Goal: Task Accomplishment & Management: Use online tool/utility

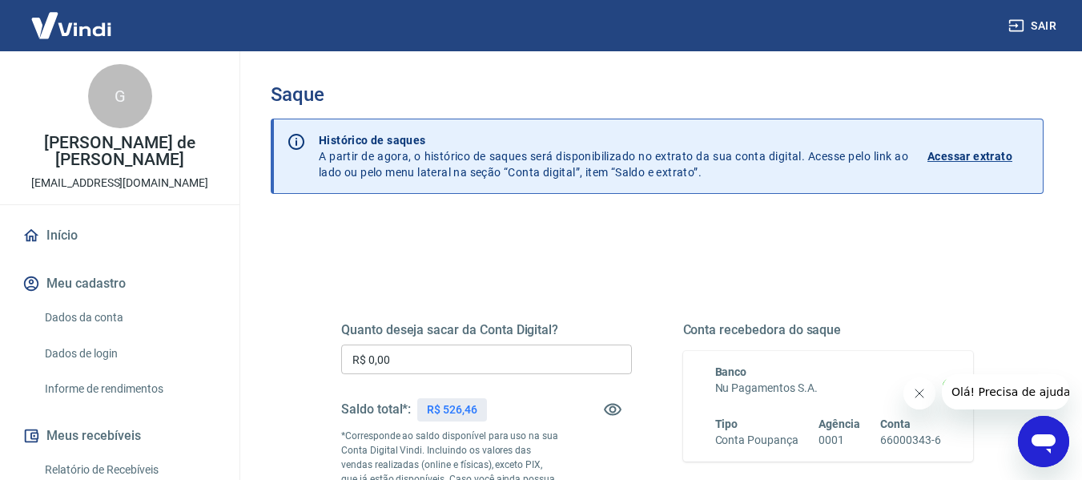
click at [420, 351] on input "R$ 0,00" at bounding box center [486, 359] width 291 height 30
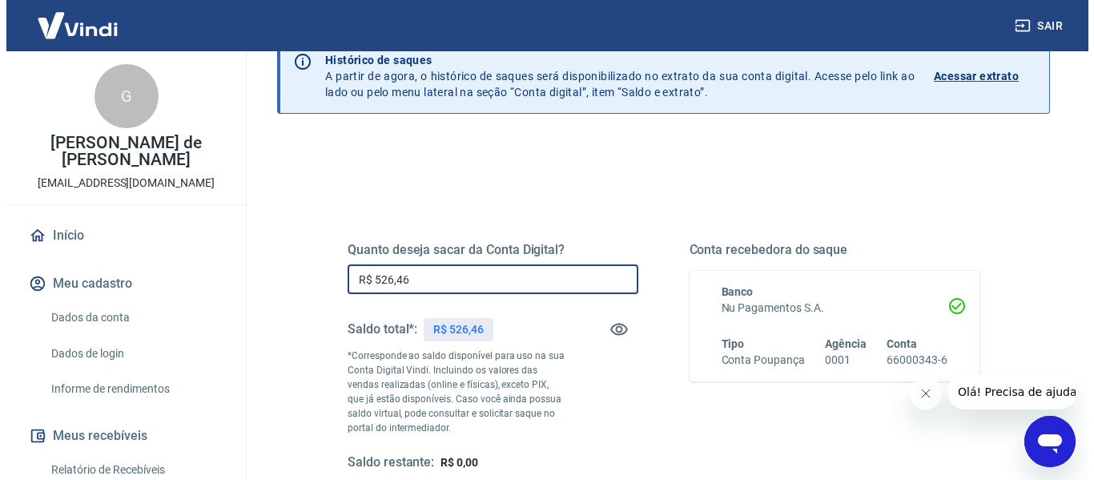
scroll to position [327, 0]
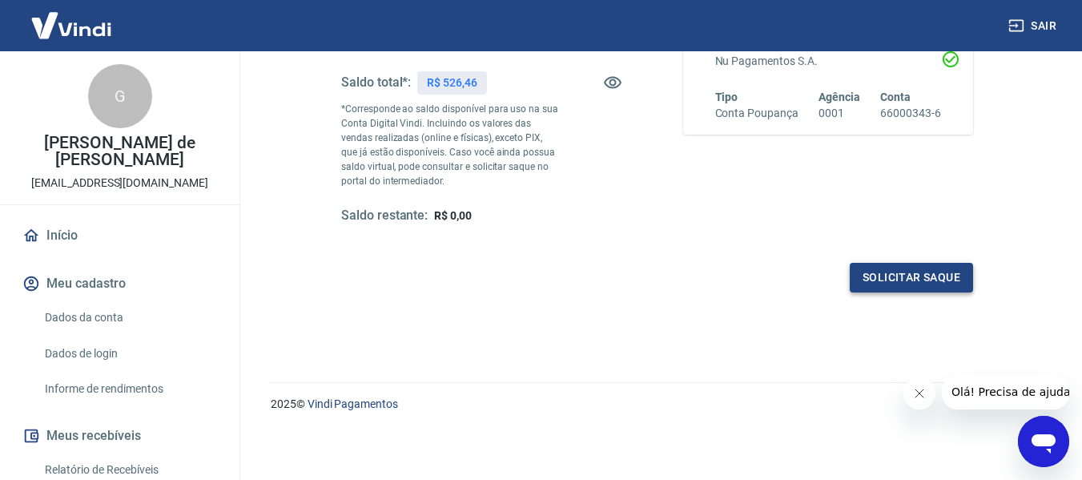
type input "R$ 526,46"
click at [877, 280] on button "Solicitar saque" at bounding box center [911, 278] width 123 height 30
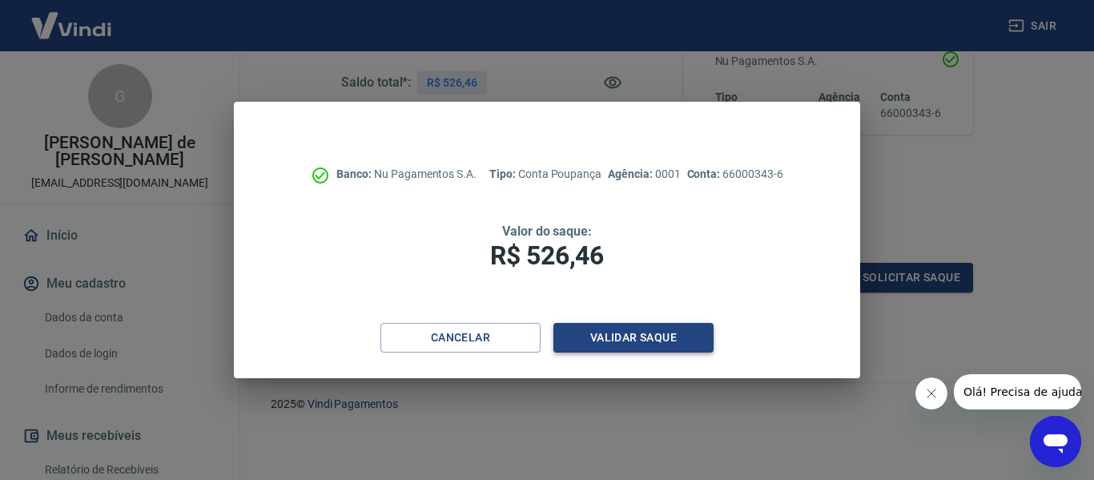
click at [637, 338] on button "Validar saque" at bounding box center [634, 338] width 160 height 30
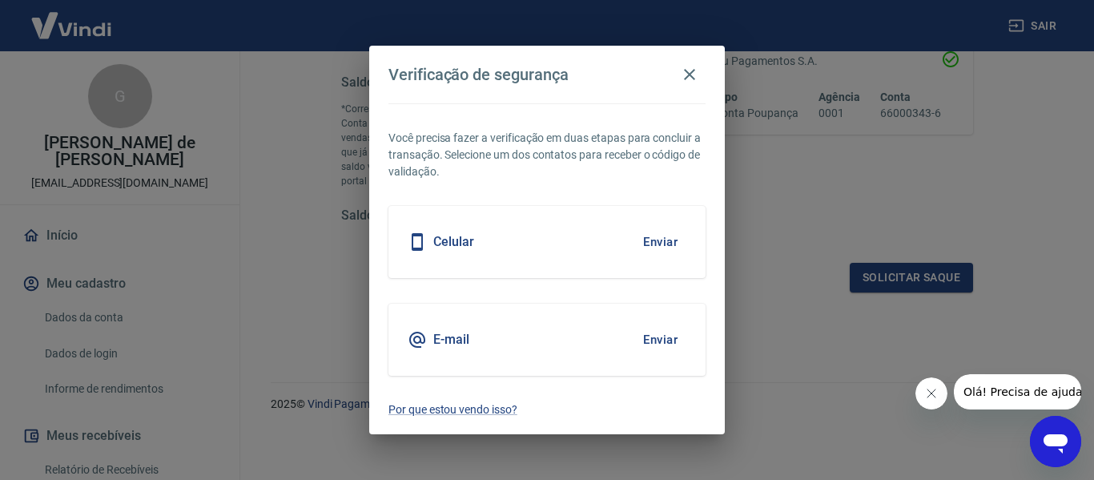
click at [650, 337] on button "Enviar" at bounding box center [660, 340] width 52 height 34
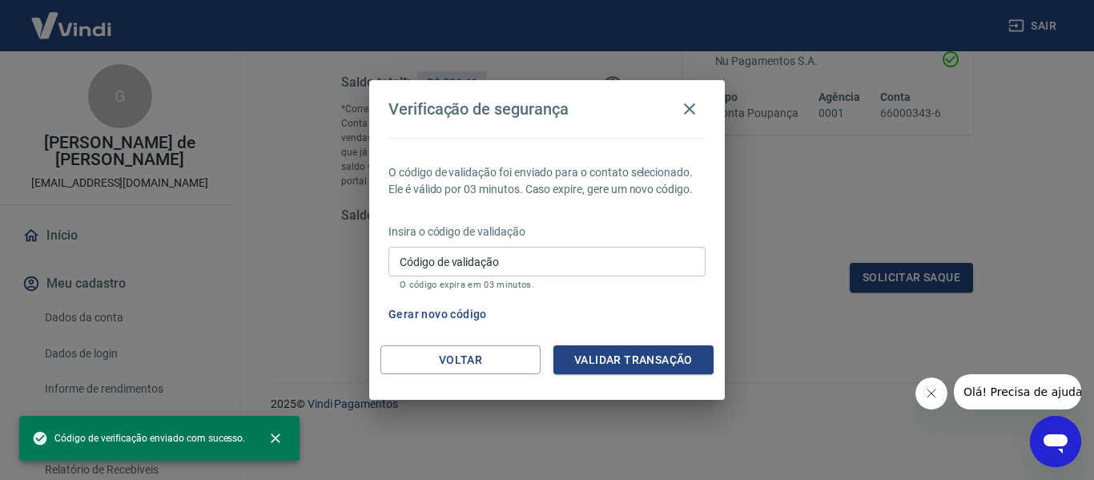
click at [516, 267] on input "Código de validação" at bounding box center [547, 262] width 317 height 30
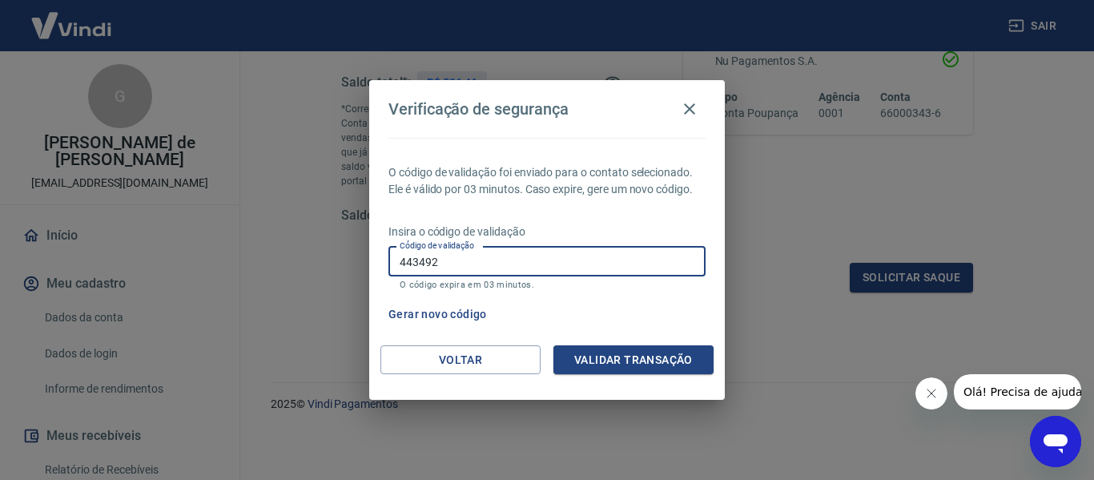
type input "443492"
click at [671, 357] on button "Validar transação" at bounding box center [634, 360] width 160 height 30
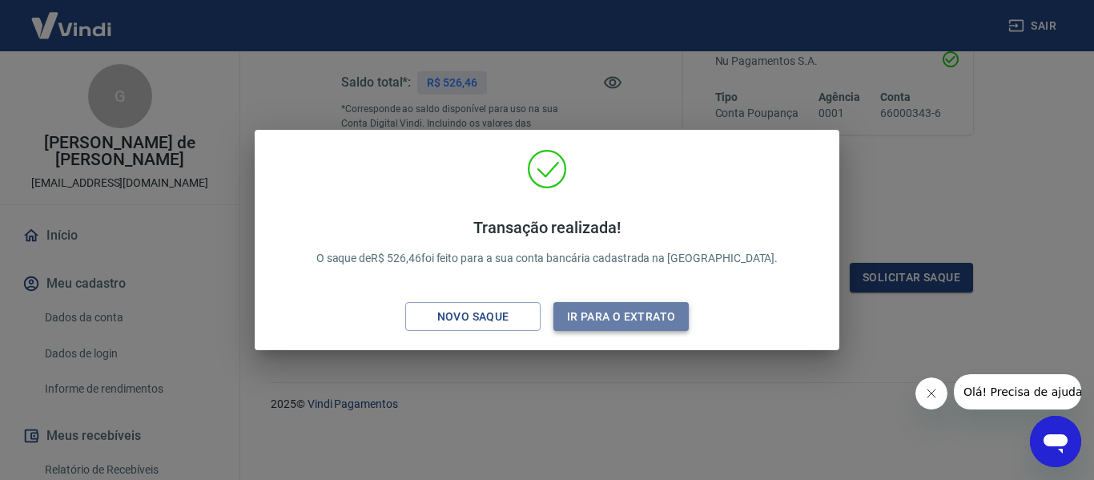
click at [654, 318] on button "Ir para o extrato" at bounding box center [621, 317] width 135 height 30
